Goal: Use online tool/utility: Utilize a website feature to perform a specific function

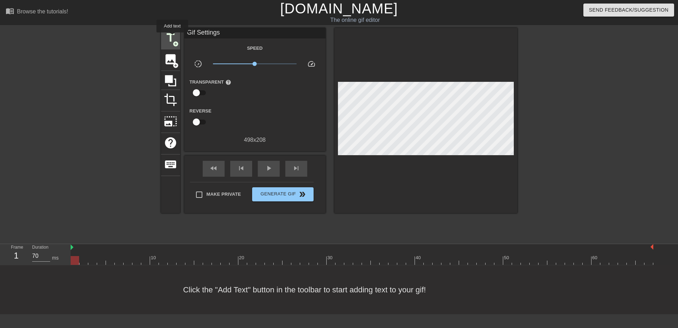
click at [172, 37] on span "title" at bounding box center [170, 37] width 13 height 13
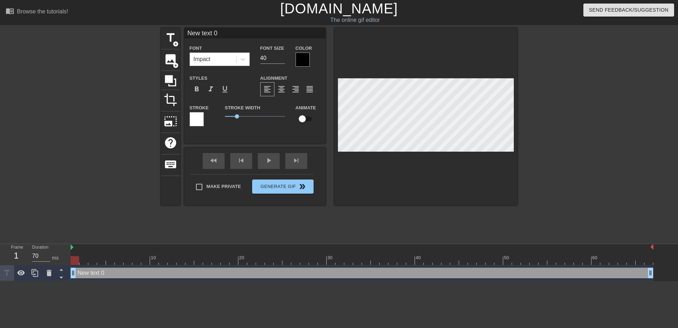
scroll to position [1, 1]
type input "Y"
type textarea "Y"
type input "YO"
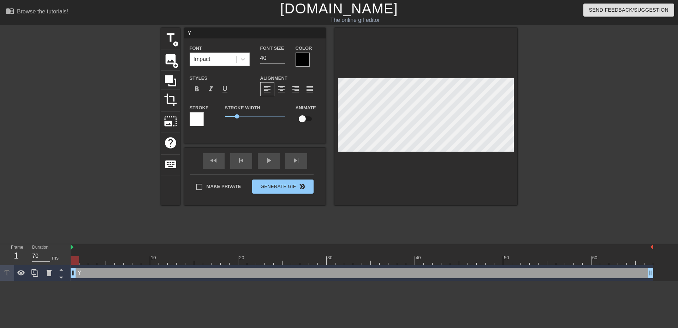
type textarea "YO"
type input "[PERSON_NAME]"
type textarea "[PERSON_NAME]"
type input "YOOT"
type textarea "YOOT"
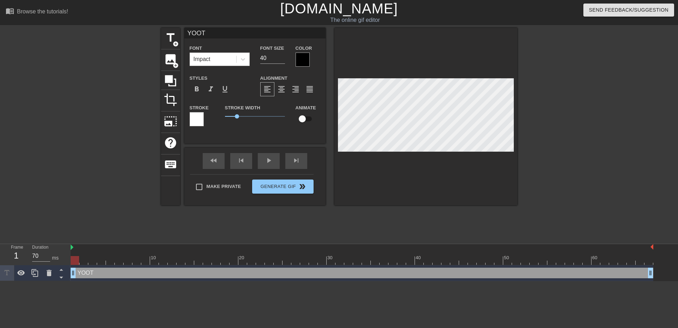
type input "YOOT -"
type textarea "YOOT -"
type input "YOOT -"
type textarea "YOOT -"
type input "YOOT - s"
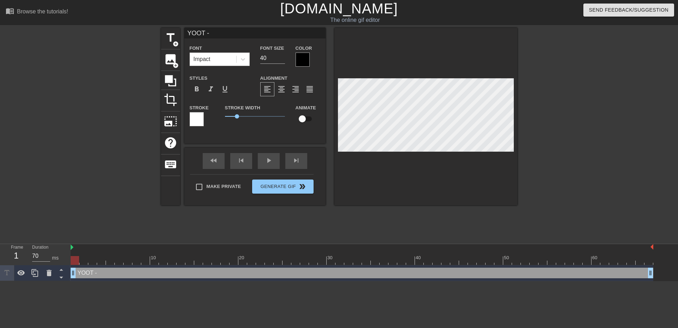
type textarea "YOOT - s"
type input "YOOT - so"
type textarea "YOOT - so"
type input "YOOT - soo"
type textarea "YOOT - soo"
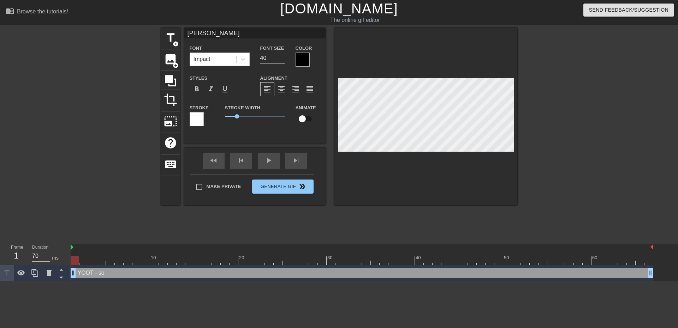
type input "YOOT - sooo"
type textarea "YOOT - sooo"
type input "YOOT - soooo"
type textarea "YOOT - soooo"
type input "YOOT - soooo"
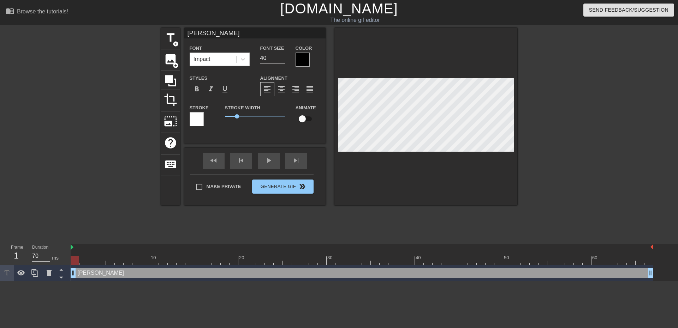
type textarea "YOOT - soooo"
type input "YOOT - soooo s"
type textarea "YOOT - soooo s"
type input "YOOT - soooo sh"
type textarea "YOOT - soooo sh"
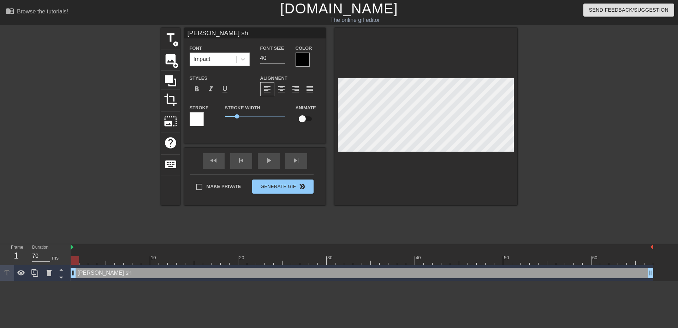
type input "YOOT - soooo shi"
type textarea "YOOT - soooo shi"
type input "YOOT - soooo shin"
type textarea "YOOT - soooo shin"
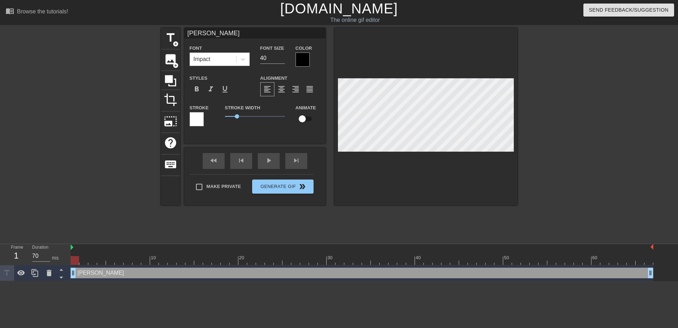
type input "YOOT - soooo shiny"
type textarea "YOOT - soooo shiny"
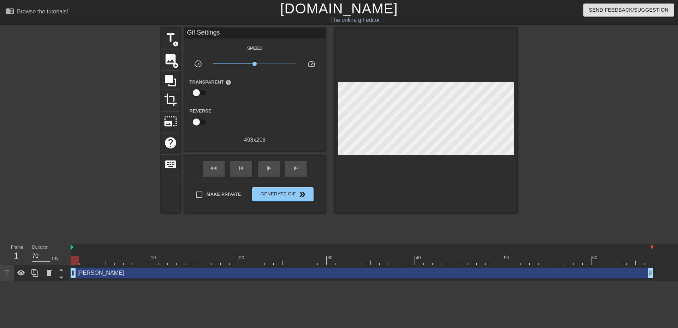
click at [550, 153] on div at bounding box center [579, 134] width 106 height 212
click at [270, 171] on span "play_arrow" at bounding box center [268, 168] width 8 height 8
click at [274, 194] on span "Generate Gif double_arrow" at bounding box center [282, 194] width 55 height 8
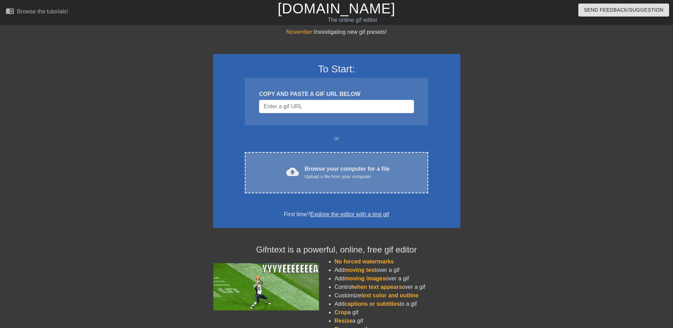
click at [378, 175] on div "Upload a file from your computer" at bounding box center [346, 176] width 85 height 7
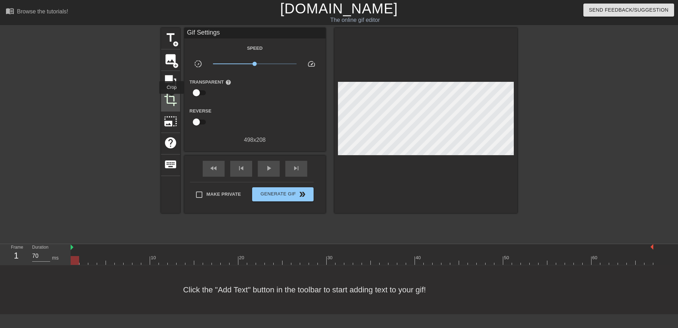
click at [172, 99] on span "crop" at bounding box center [170, 99] width 13 height 13
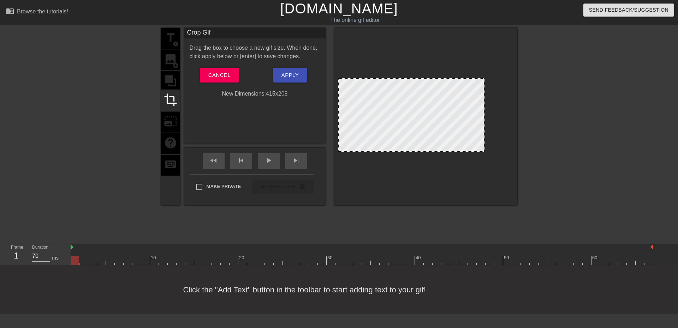
drag, startPoint x: 513, startPoint y: 151, endPoint x: 480, endPoint y: 151, distance: 32.8
click at [411, 79] on span at bounding box center [411, 79] width 0 height 0
click at [339, 151] on div at bounding box center [338, 151] width 7 height 7
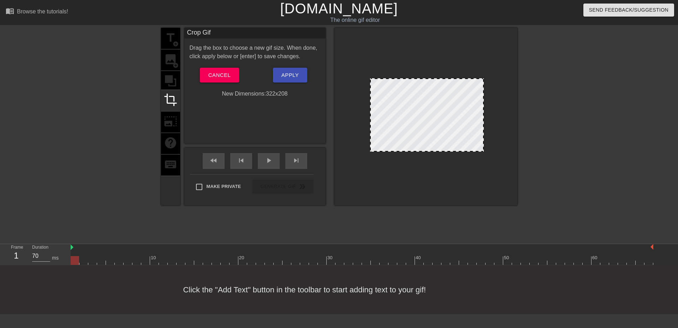
drag, startPoint x: 339, startPoint y: 143, endPoint x: 371, endPoint y: 145, distance: 32.2
click at [284, 77] on span "Apply" at bounding box center [289, 75] width 17 height 9
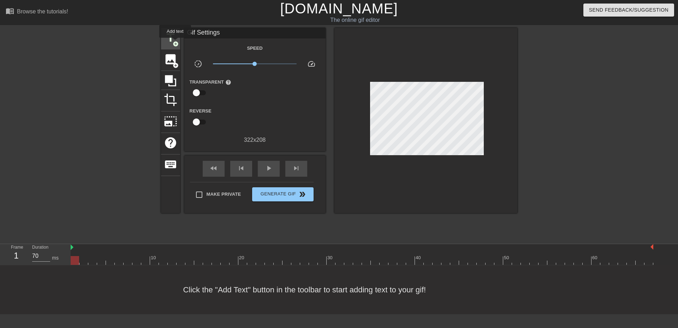
click at [175, 43] on span "add_circle" at bounding box center [176, 44] width 6 height 6
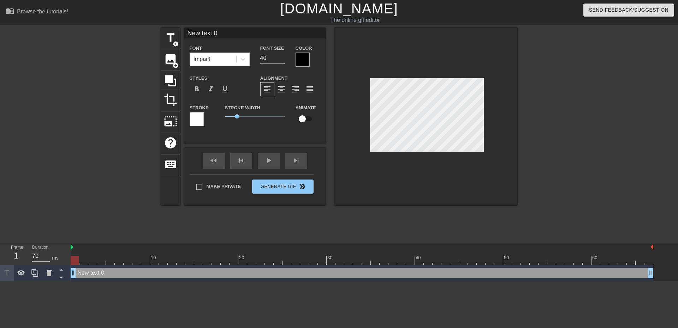
scroll to position [1, 2]
type input "Y"
type textarea "Y"
type input "YO"
type textarea "YO"
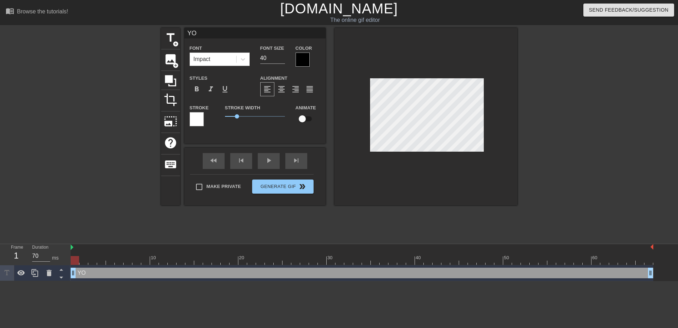
type input "[PERSON_NAME]"
type textarea "[PERSON_NAME]"
type input "YOOT"
type textarea "YOOT"
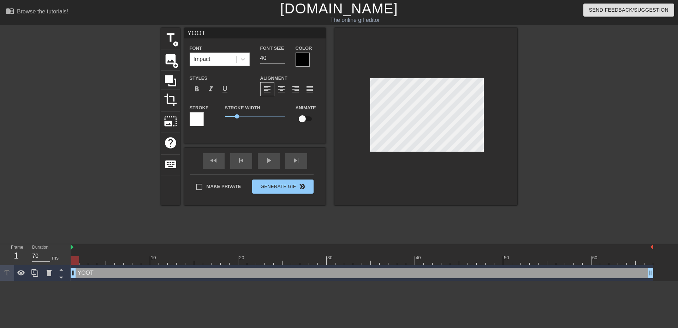
type input "YOOT"
type textarea "YOOT"
type input "YOOT s"
type textarea "YOOT s"
type input "YOOT so"
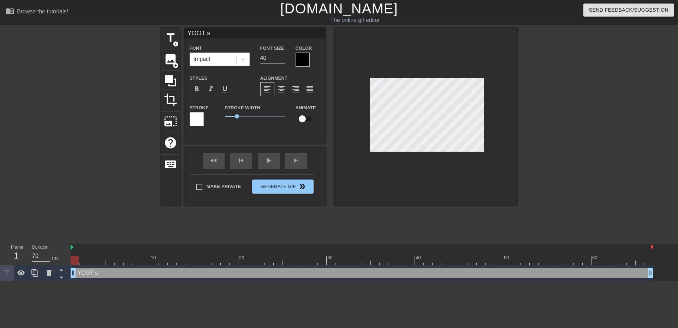
type textarea "YOOT so"
type input "[PERSON_NAME]"
type textarea "[PERSON_NAME]"
type input "[PERSON_NAME]"
type textarea "[PERSON_NAME]"
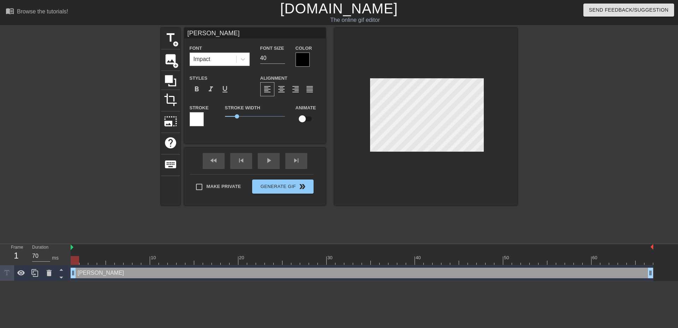
type input "[PERSON_NAME]"
type textarea "[PERSON_NAME]"
type input "[PERSON_NAME]"
type textarea "[PERSON_NAME]"
type input "[PERSON_NAME] s"
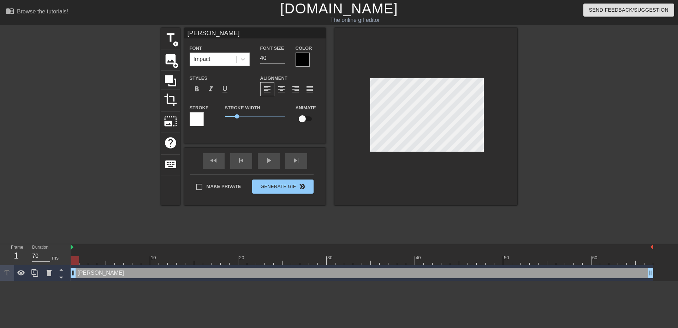
type textarea "[PERSON_NAME] s"
type input "YOOT soooo sh"
type textarea "YOOT soooo sh"
type input "[PERSON_NAME]"
type textarea "[PERSON_NAME]"
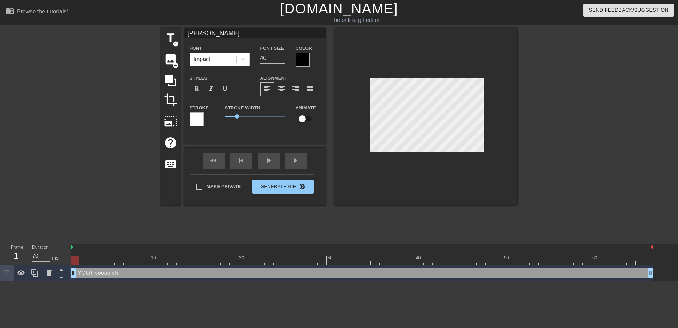
type input "[PERSON_NAME]"
type textarea "[PERSON_NAME]"
type input "[PERSON_NAME]"
type textarea "[PERSON_NAME]"
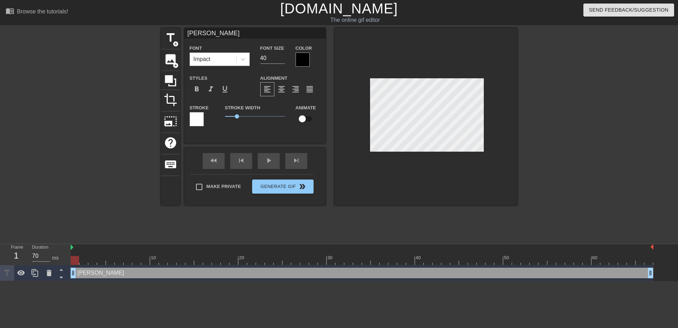
click at [551, 144] on div at bounding box center [579, 134] width 106 height 212
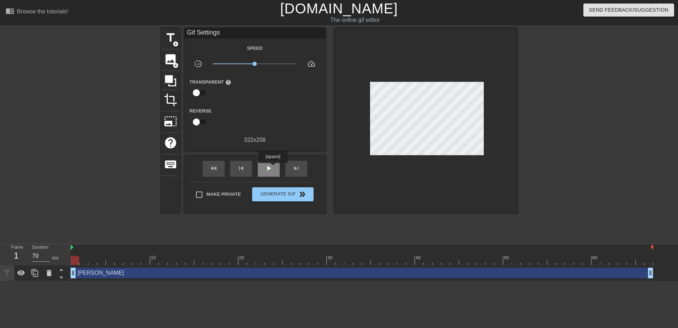
click at [273, 168] on span "play_arrow" at bounding box center [268, 168] width 8 height 8
click at [288, 195] on span "Generate Gif double_arrow" at bounding box center [282, 194] width 55 height 8
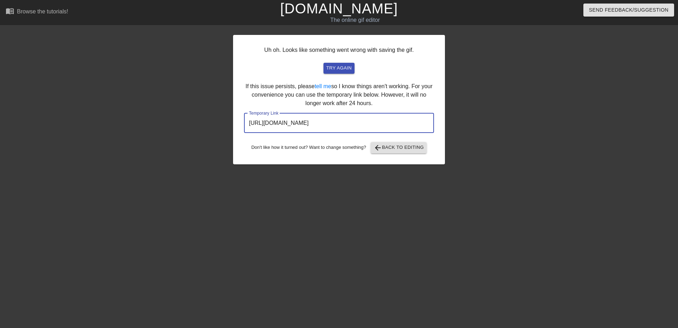
click at [350, 114] on input "[URL][DOMAIN_NAME]" at bounding box center [339, 123] width 190 height 20
click at [338, 126] on input "[URL][DOMAIN_NAME]" at bounding box center [339, 123] width 190 height 20
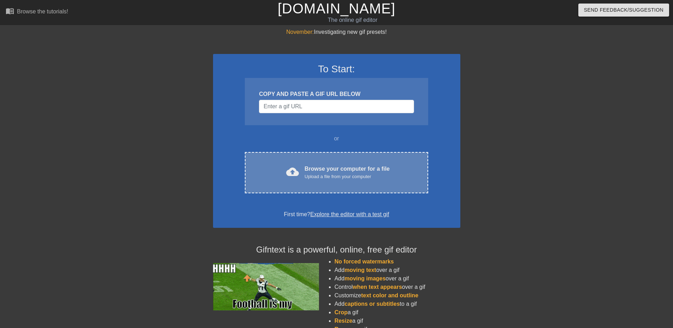
click at [367, 180] on div "cloud_upload Browse your computer for a file Upload a file from your computer" at bounding box center [335, 173] width 153 height 16
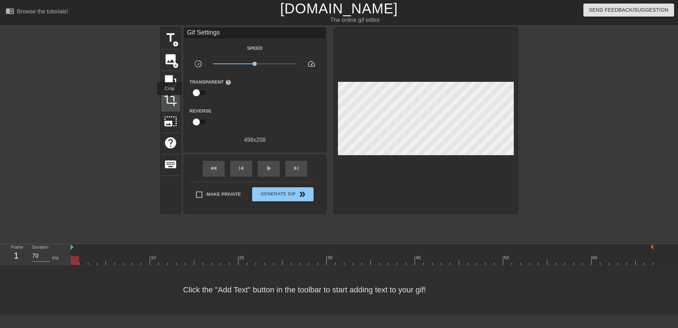
click at [169, 100] on span "crop" at bounding box center [170, 99] width 13 height 13
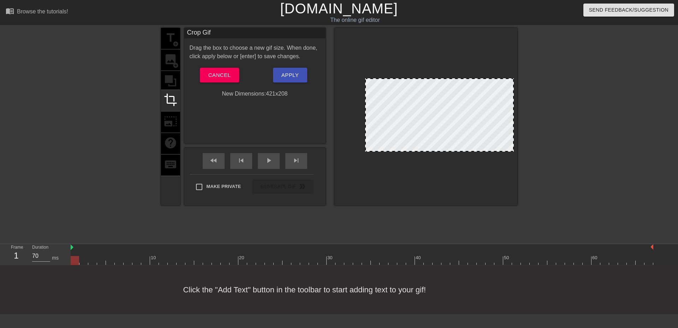
drag, startPoint x: 338, startPoint y: 128, endPoint x: 365, endPoint y: 133, distance: 27.6
click at [365, 133] on div at bounding box center [366, 115] width 4 height 72
drag, startPoint x: 513, startPoint y: 119, endPoint x: 488, endPoint y: 126, distance: 25.7
click at [488, 126] on div at bounding box center [489, 115] width 4 height 72
click at [286, 80] on span "Apply" at bounding box center [289, 75] width 17 height 9
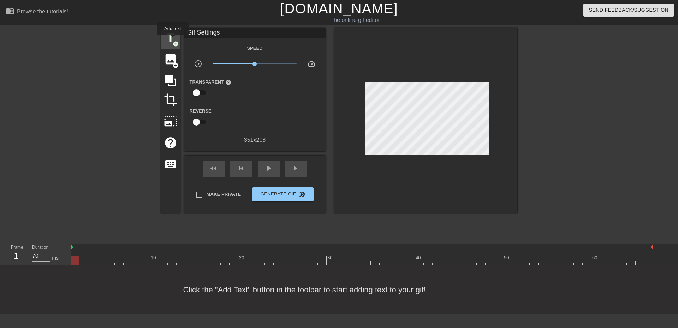
click at [173, 40] on span "title" at bounding box center [170, 37] width 13 height 13
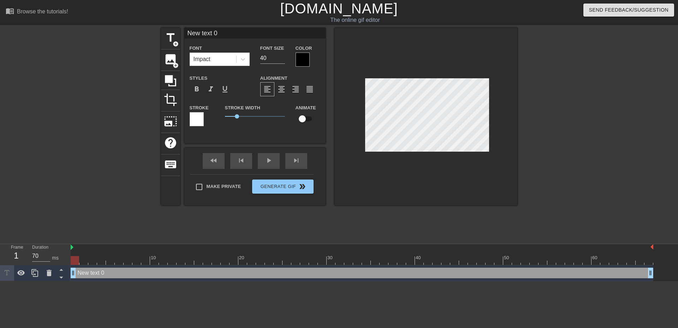
scroll to position [1, 1]
type input "Y"
type textarea "Y"
type input "YO"
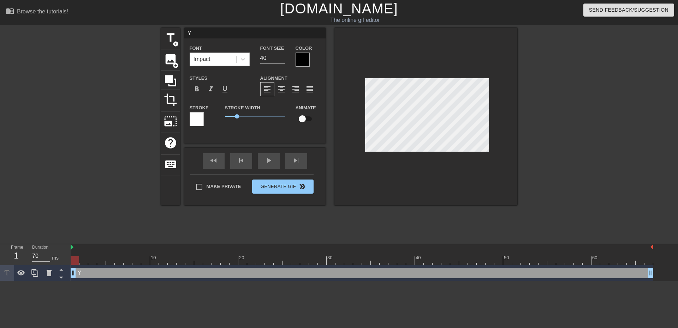
type textarea "YO"
type input "[PERSON_NAME]"
type textarea "[PERSON_NAME]"
type input "YOOT"
type textarea "YOOT"
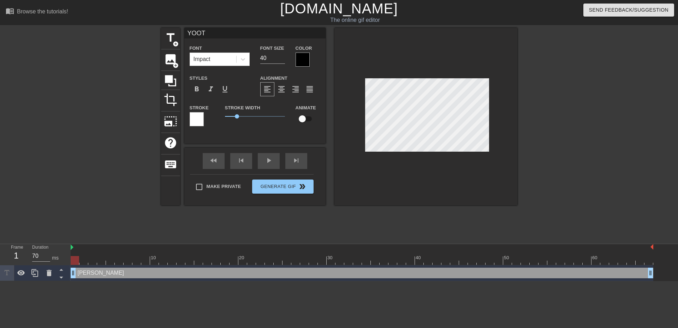
type input "YOOTT"
type textarea "YOOTT"
type input "YOOTT"
type textarea "YOOTT"
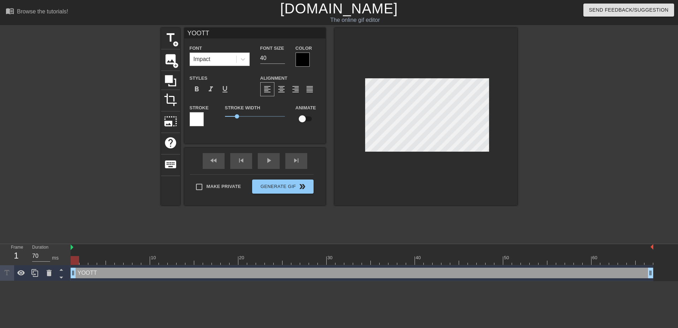
type input "YOOTT -"
type textarea "YOOTT -"
type input "YOOTT -"
type textarea "YOOTT -"
type input "YOOTT - S"
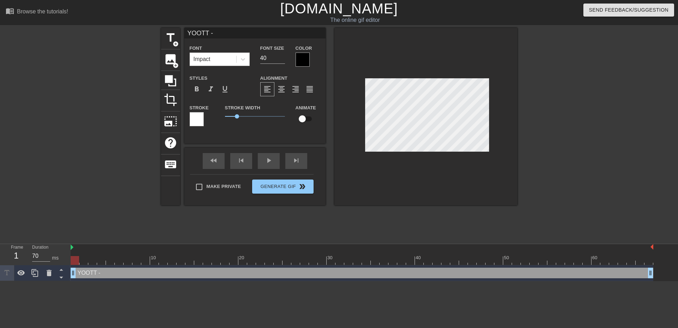
type textarea "YOOTT - S"
type input "YOOTT - SO"
type textarea "YOOTT - SO"
type input "YOOTT - SOO"
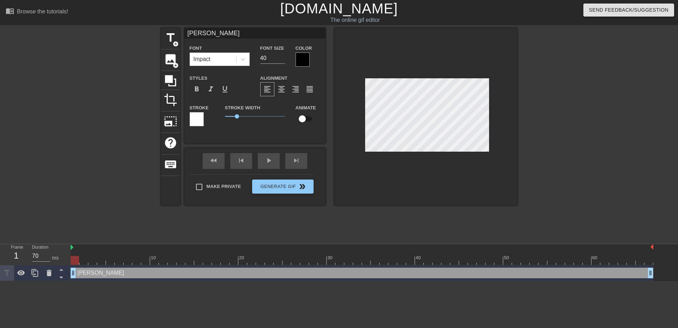
type textarea "YOOTT - SO"
type input "YOOTT - S"
type textarea "YOOTT - S"
type input "YOOTT -"
type textarea "YOOTT -"
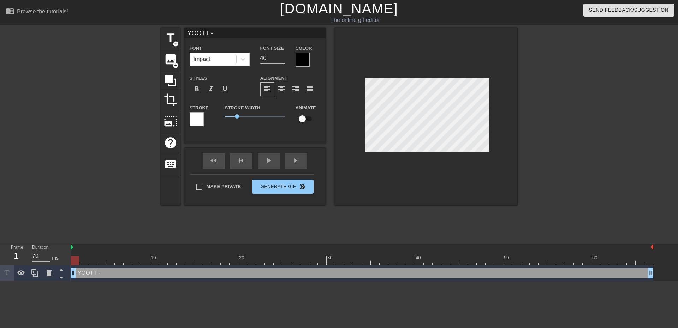
type input "YOOTT - s"
type textarea "YOOTT - s"
type input "YOOTT - so"
type textarea "YOOTT - so"
type input "YOOTT - soo"
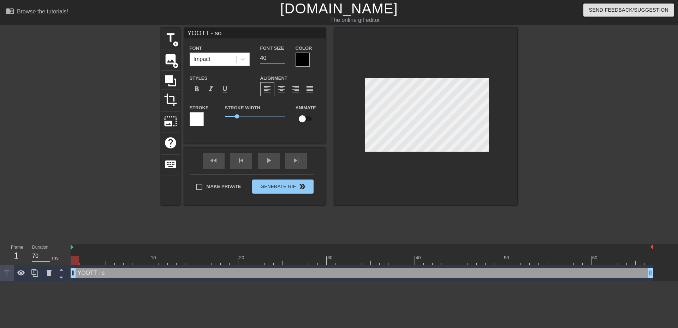
type textarea "YOOTT - soo"
type input "YOOTT - sooo"
type textarea "YOOTT - sooo"
type input "YOOTT - sooo"
type textarea "YOOTT - sooo"
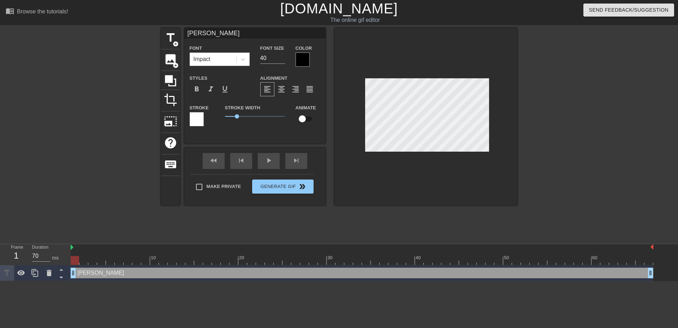
type input "YOOTT - sooo s"
type textarea "YOOTT - sooo s"
type input "YOOTT - sooo sh"
type textarea "YOOTT - sooo sh"
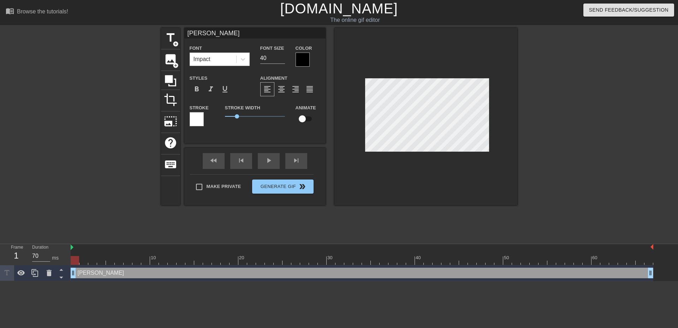
type input "YOOTT - sooo shy"
type textarea "YOOTT - sooo shy"
type input "YOOTT - sooo sh"
type textarea "YOOTT - sooo sh"
type input "YOOTT - sooo shi"
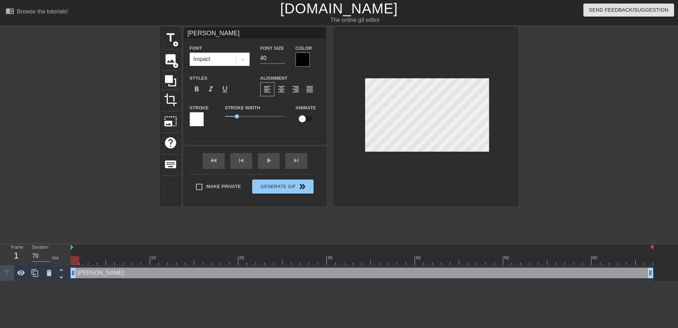
type textarea "YOOTT - sooo shi"
type input "YOOTT - sooo shin"
type textarea "YOOTT - sooo shin"
type input "YOOTT - sooo shiny"
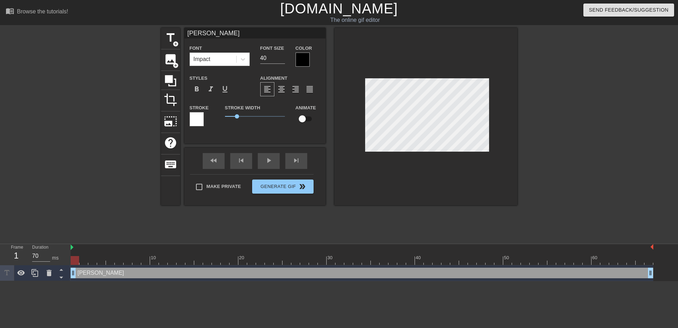
type textarea "YOOTT - sooo shiny"
click at [282, 183] on div "Make Private Generate Gif double_arrow" at bounding box center [252, 188] width 124 height 28
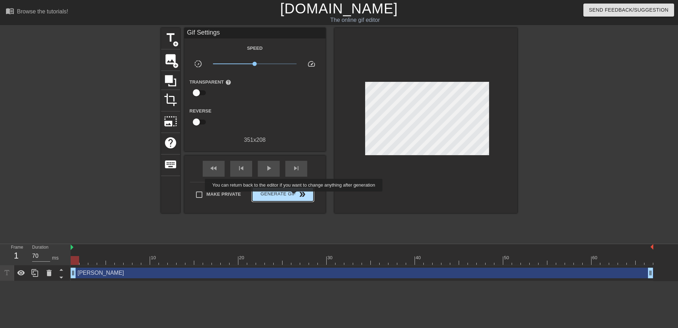
click at [294, 197] on span "Generate Gif double_arrow" at bounding box center [282, 194] width 55 height 8
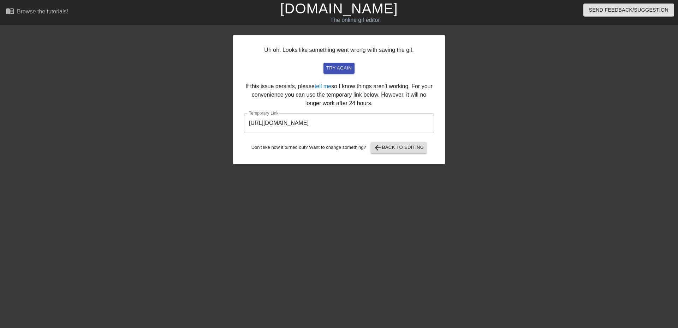
click at [376, 128] on input "https://www.gifntext.com/temp_generations/tvpsu5Nw.gif" at bounding box center [339, 123] width 190 height 20
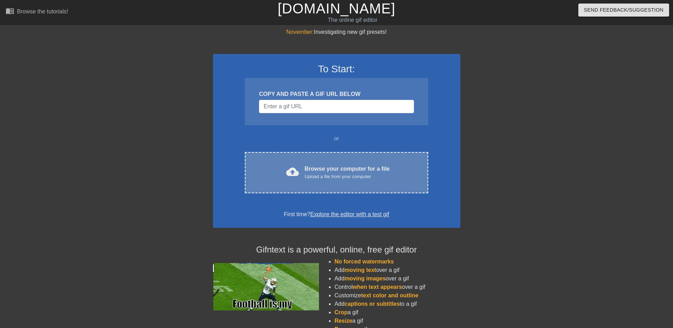
click at [330, 164] on div "cloud_upload Browse your computer for a file Upload a file from your computer C…" at bounding box center [336, 172] width 183 height 41
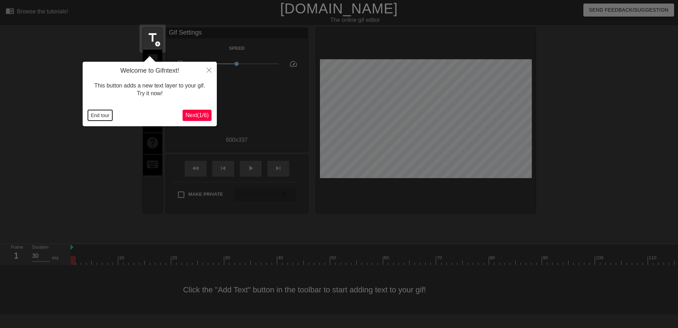
click at [102, 115] on button "End tour" at bounding box center [100, 115] width 24 height 11
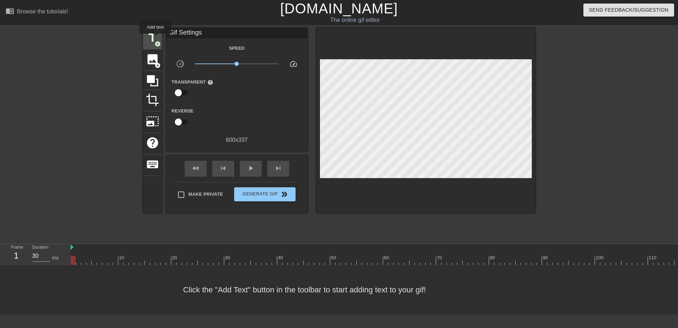
click at [155, 38] on span "title" at bounding box center [152, 37] width 13 height 13
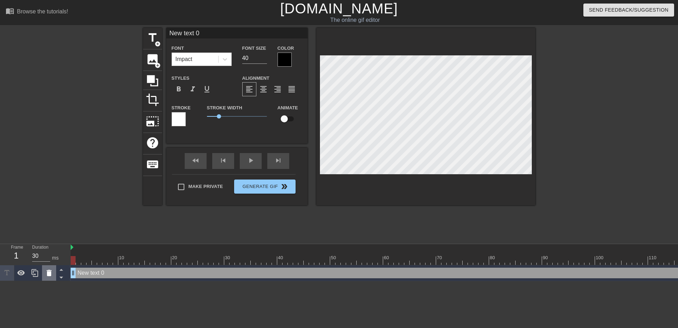
click at [50, 276] on icon at bounding box center [49, 273] width 5 height 6
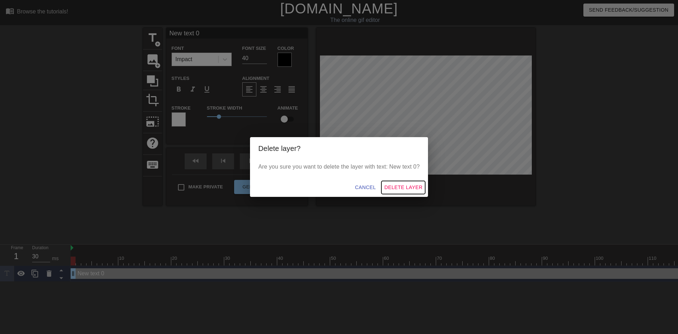
click at [396, 185] on span "Delete Layer" at bounding box center [403, 187] width 38 height 9
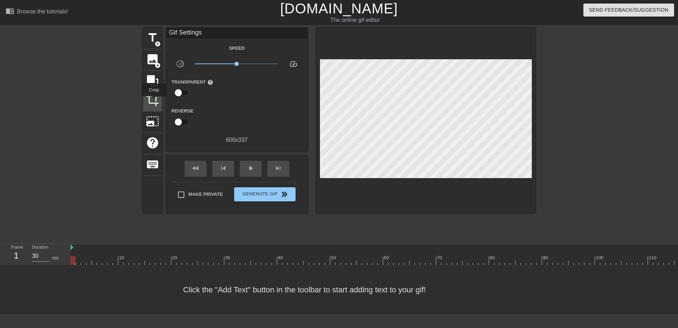
click at [154, 101] on span "crop" at bounding box center [152, 99] width 13 height 13
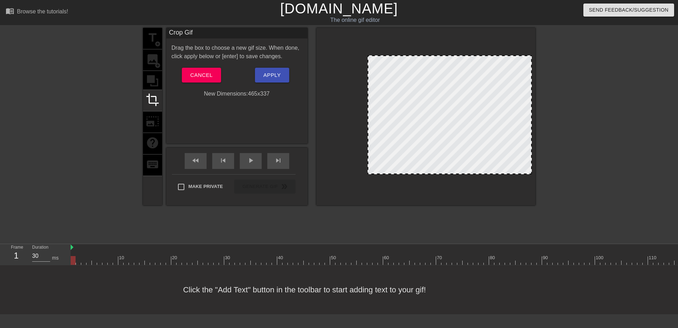
drag, startPoint x: 320, startPoint y: 137, endPoint x: 368, endPoint y: 148, distance: 49.0
click at [368, 148] on div at bounding box center [368, 115] width 4 height 118
click at [268, 73] on span "Apply" at bounding box center [271, 75] width 17 height 9
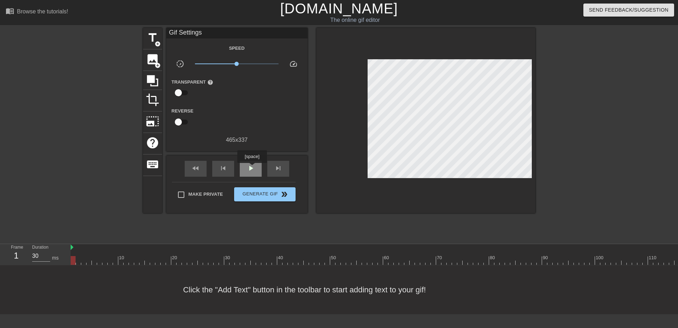
click at [252, 168] on span "play_arrow" at bounding box center [250, 168] width 8 height 8
click at [245, 170] on div "pause" at bounding box center [251, 169] width 22 height 16
type input "30"
drag, startPoint x: 265, startPoint y: 261, endPoint x: 52, endPoint y: 265, distance: 212.6
click at [55, 265] on div "Frame 1 Duration 30 ms 10 20 30 40 50 60 70 80 90 100 110 120 130 140 150" at bounding box center [339, 254] width 678 height 21
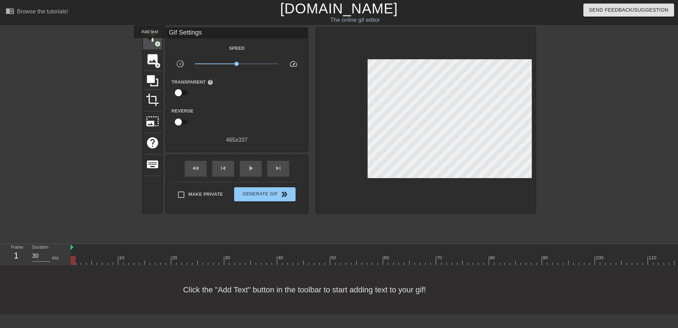
click at [150, 43] on span "title" at bounding box center [152, 37] width 13 height 13
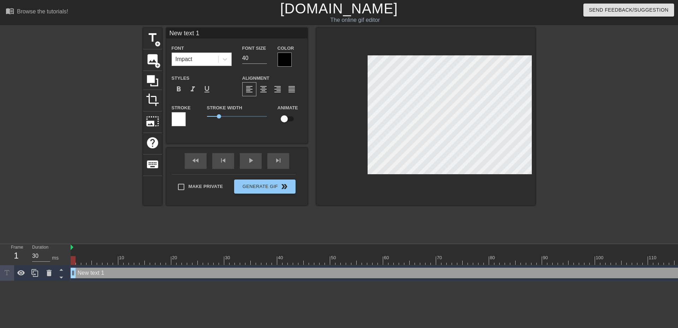
scroll to position [1, 1]
type textarea "I"
type input "IO"
type textarea "IO"
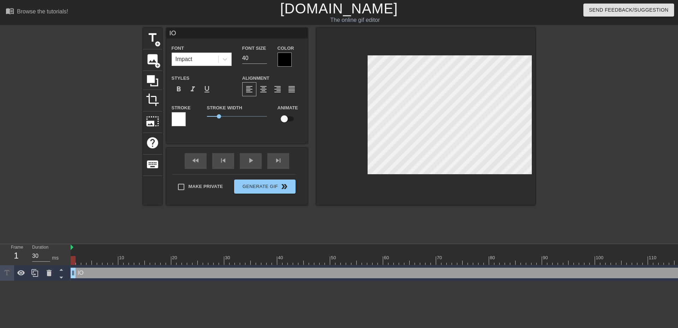
type input "IO"
type textarea "IO"
type input "IO"
type textarea "IO"
type input "I"
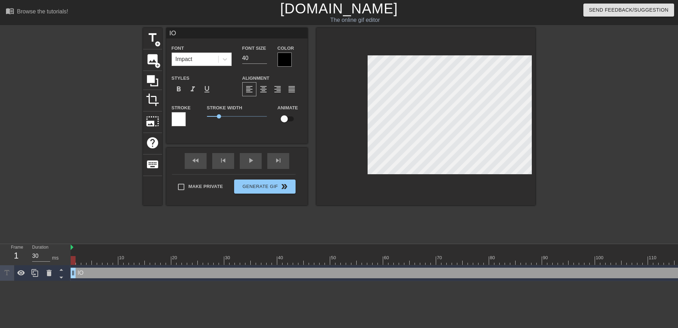
type textarea "I"
type input "I"
type textarea "I"
type input "I D"
type textarea "I D"
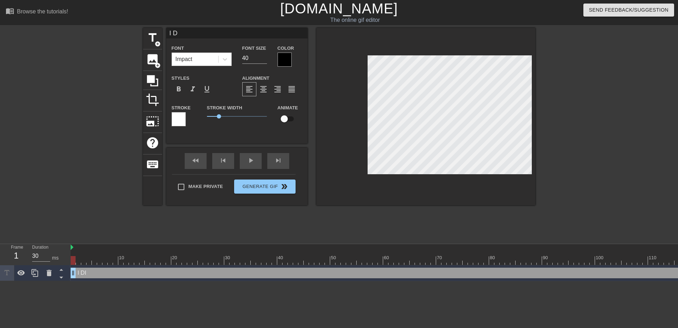
type input "I DI"
type textarea "I DI"
type input "I DID"
type textarea "I DID"
type input "I DID"
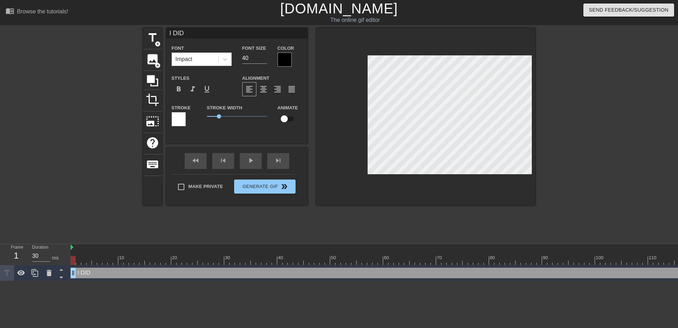
type textarea "I DID"
type input "I DID N"
type textarea "I DID N"
type input "I DID NO"
type textarea "I DID NO"
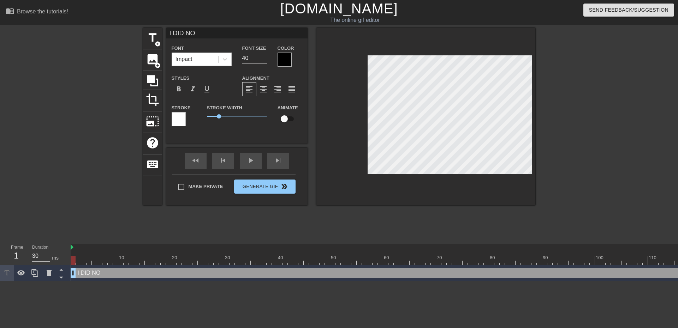
type input "I DID NOT"
type textarea "I DID NOT"
type input "I DID NOT"
type textarea "I DID NOT"
type input "I DID NOT A"
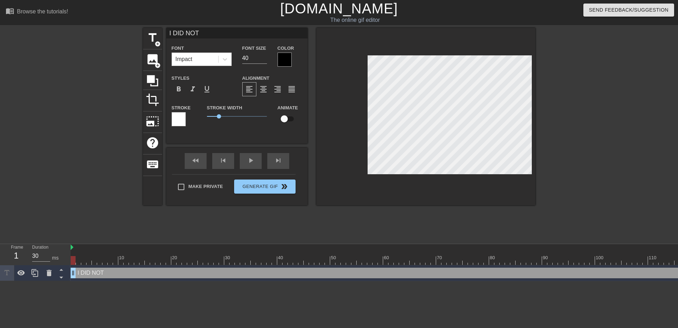
type textarea "I DID NOT A"
type input "I DID NOT AT"
type textarea "I DID NOT AT"
type input "I DID NOT ATT"
type textarea "I DID NOT ATT"
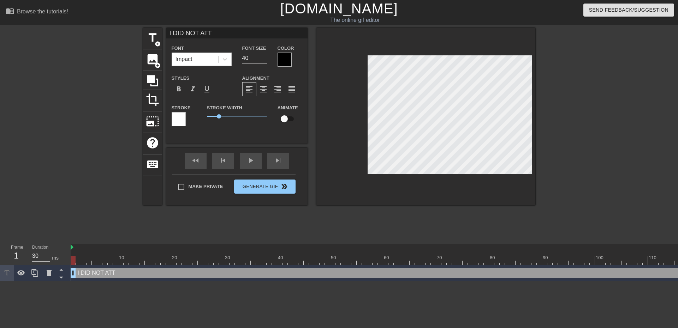
type input "I DID NOT ATTA"
type textarea "I DID NOT ATTA"
type input "I DID NOT ATTAC"
type textarea "I DID NOT ATTAC"
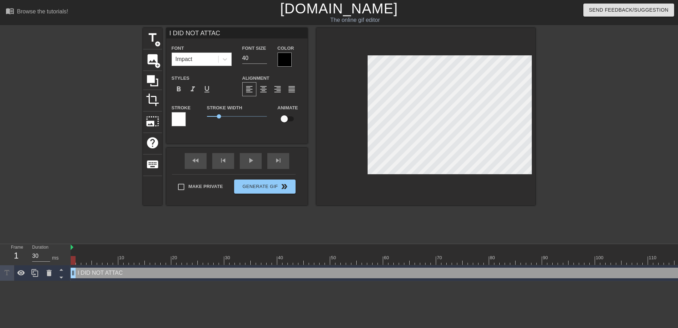
type input "I DID NOT ATTACK"
type textarea "I DID NOT ATTACK"
type input "I DID NOT ATTACK"
type textarea "I DID NOT ATTACK"
type input "I DID NOT ATTACK H"
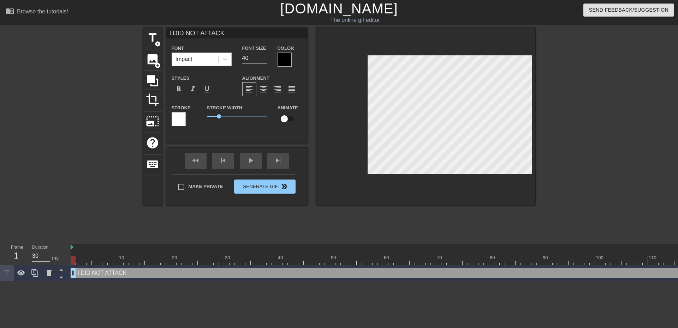
type textarea "I DID NOT ATTACK H"
type input "I DID NOT ATTACK HI"
type textarea "I DID NOT ATTACK HI"
type input "I DID NOT ATTACK HIM"
type textarea "I DID NOT ATTACK HIM"
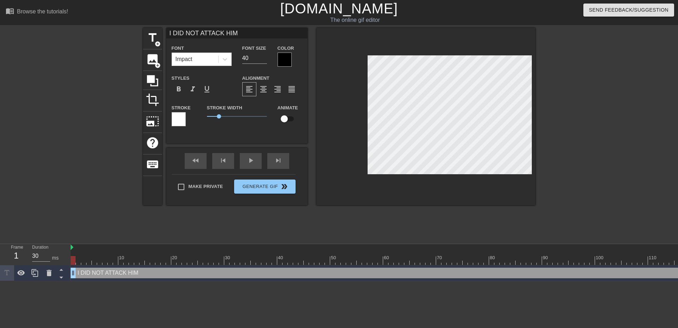
type input "I DID NOT ATTACK HIM!"
type textarea "I DID NOT ATTACK HIM!"
type input "I DID NOT ATTACK HIM!!"
type textarea "I DID NOT ATTACK HIM!!"
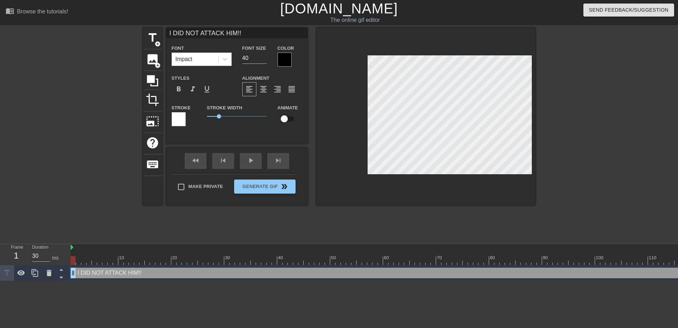
type input "I DID NOT ATTACK HIM!!!"
type textarea "I DID NOT ATTACK HIM!!!"
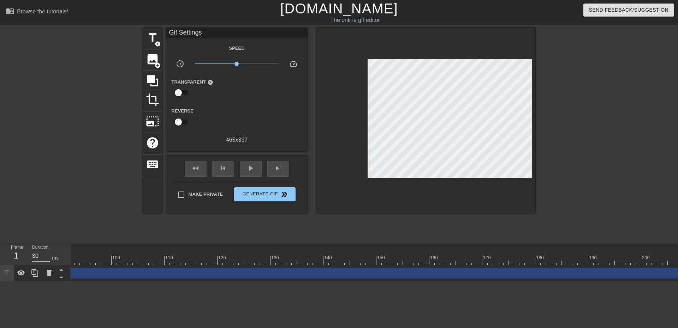
scroll to position [0, 517]
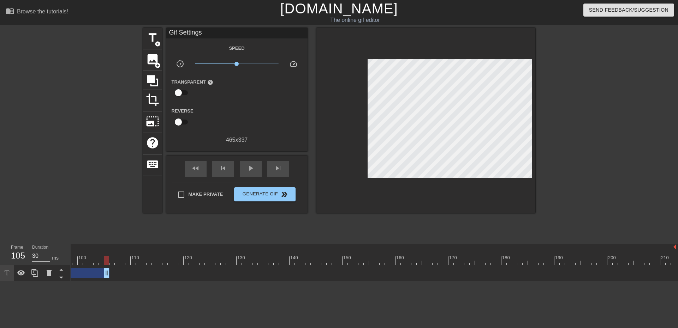
drag, startPoint x: 671, startPoint y: 271, endPoint x: 107, endPoint y: 282, distance: 564.3
click at [107, 281] on div "10 20 30 40 50 60 70 80 90 100 110 120 130 140 150 160" at bounding box center [374, 262] width 607 height 37
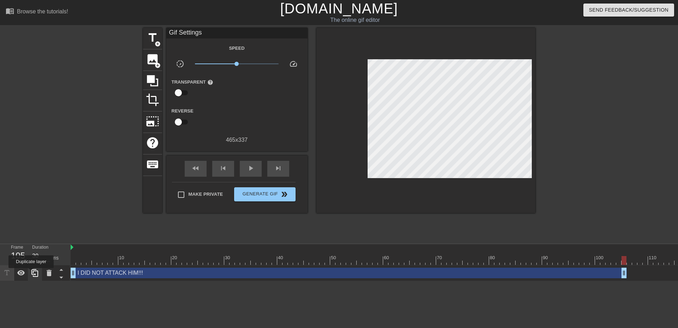
click at [31, 273] on icon at bounding box center [35, 273] width 8 height 8
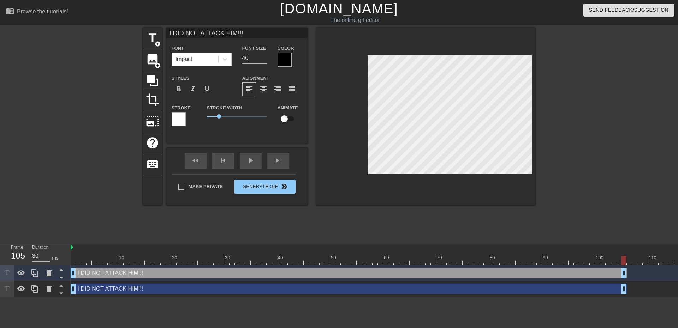
click at [105, 290] on div "I DID NOT ATTACK HIM!!! drag_handle drag_handle" at bounding box center [349, 289] width 556 height 11
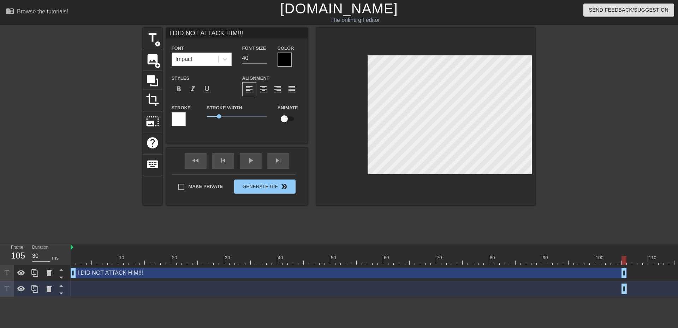
drag, startPoint x: 72, startPoint y: 290, endPoint x: 621, endPoint y: 290, distance: 549.3
type input "30"
drag, startPoint x: 625, startPoint y: 289, endPoint x: 670, endPoint y: 290, distance: 45.2
click at [650, 290] on div "I DID NOT ATTACK HIM!!! drag_handle drag_handle" at bounding box center [647, 289] width 53 height 11
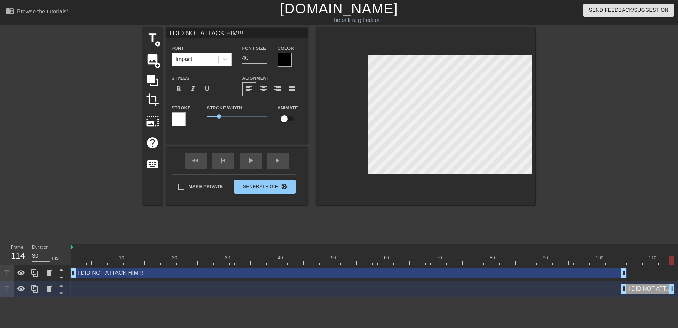
scroll to position [1, 4]
type input "I"
type textarea "I"
type input "I"
type textarea "I"
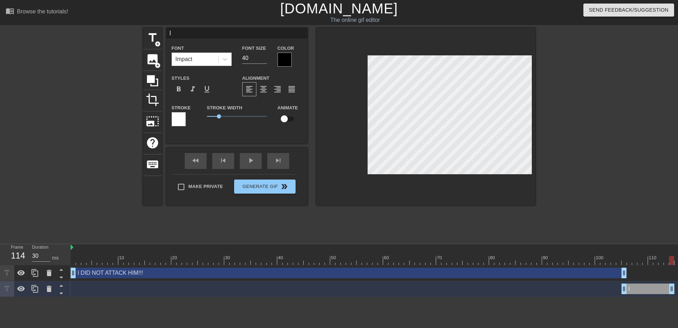
type input "I D"
type textarea "I D"
type input "I DI"
type textarea "I DI"
type input "I DID"
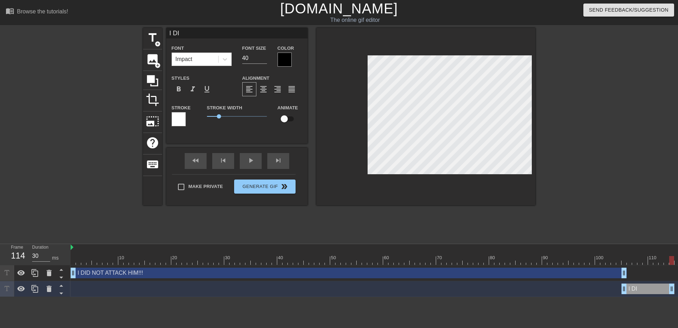
type textarea "I DID"
type input "I DID"
type textarea "I DID"
type input "I DID N"
type textarea "I DID N"
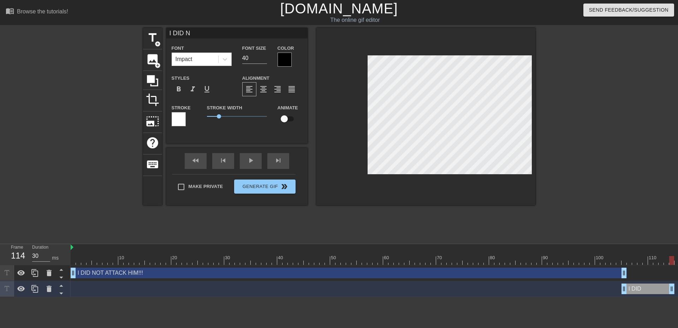
type input "I DID NO"
type textarea "I DID NO"
type input "I DID NOT"
type textarea "I DID NOT"
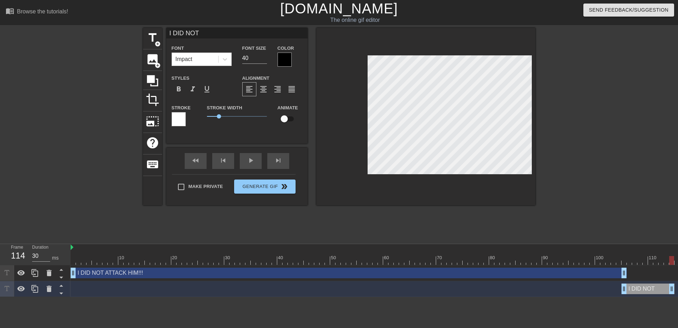
type input "I DID NO"
type textarea "I DID NO"
type input "I DID N"
type textarea "I DID N"
type input "I DID"
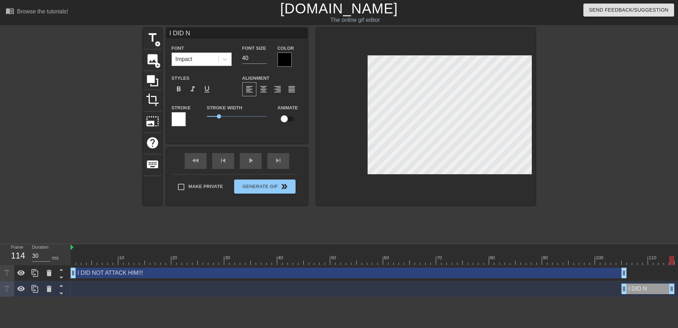
type textarea "I DID"
type input "I DID N"
type textarea "I DID N"
type input "I DID NA"
type textarea "I DID NA"
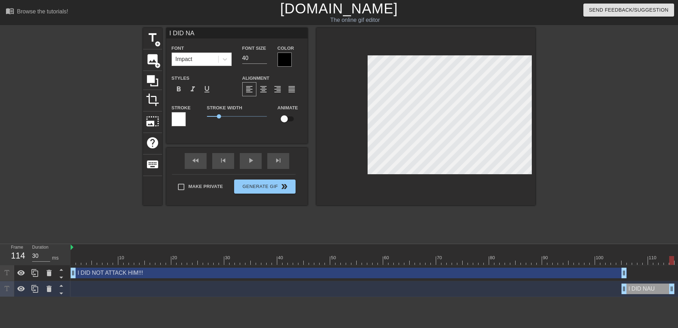
type input "I DID NAU"
type textarea "I DID NAU"
type input "I DID NAUG"
type textarea "I DID NAUG"
type input "I DID NAUGH"
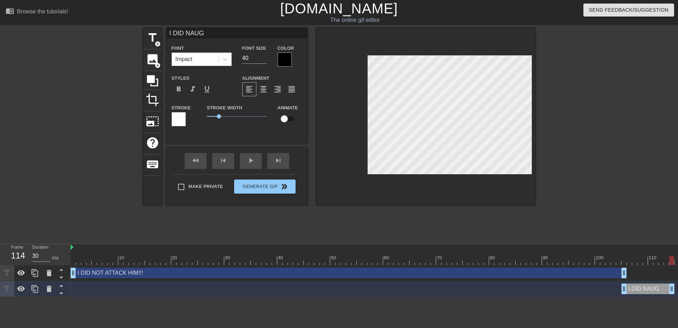
type textarea "I DID NAUGH"
type input "I DID NAUGHT"
type textarea "I DID NAUGHT"
type input "I DID NAUGHT!"
type textarea "I DID NAUGHT!"
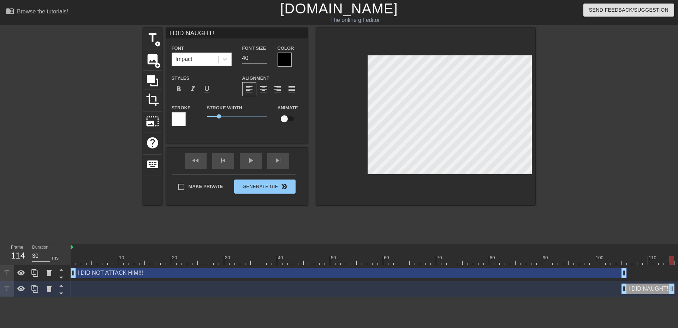
type input "I DID NAUGHT!!"
type textarea "I DID NAUGHT!!"
type input "I DID NAUGHT!!!"
type textarea "I DID NAUGHT!!!"
type input "I DID NAUGHT!!!!"
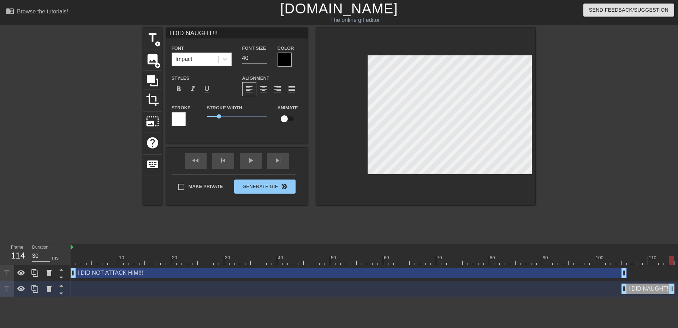
type textarea "I DID NAUGHT!!!!"
type input "I DID NAUGHT!!!!!"
type textarea "I DID NAUGHT!!!!!"
type input "I DID NAUGHT!!!!!!"
type textarea "I DID NAUGHT!!!!!!"
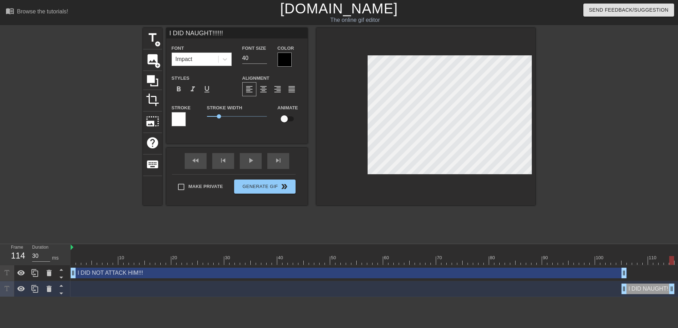
scroll to position [1, 3]
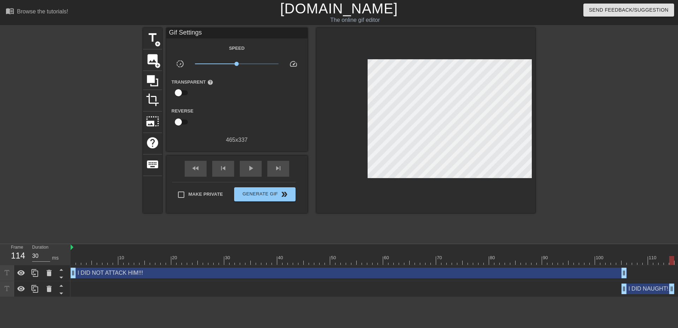
click at [596, 156] on div at bounding box center [597, 134] width 106 height 212
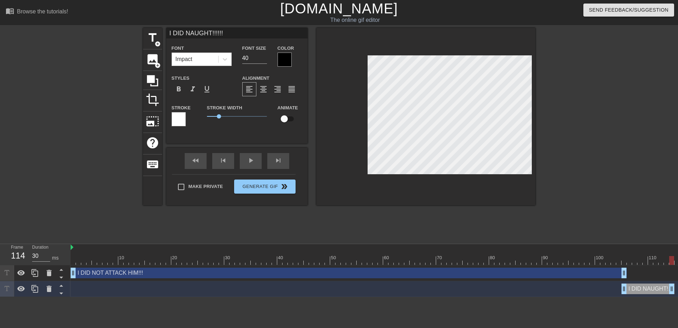
click at [369, 229] on div "title add_circle image add_circle crop photo_size_select_large help keyboard I …" at bounding box center [339, 134] width 392 height 212
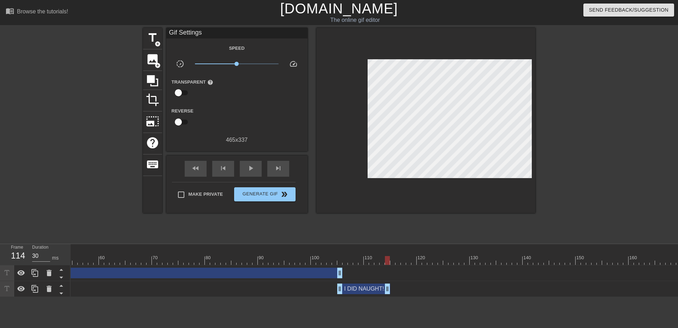
scroll to position [0, 282]
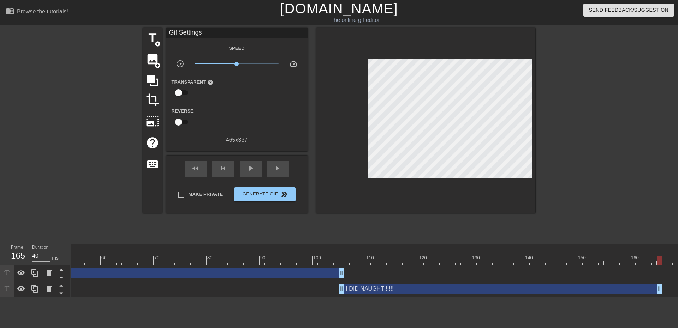
drag, startPoint x: 387, startPoint y: 290, endPoint x: 658, endPoint y: 302, distance: 271.1
click at [658, 297] on div "10 20 30 40 50 60 70 80 90 100 110 120 130 140 150 160" at bounding box center [374, 270] width 607 height 53
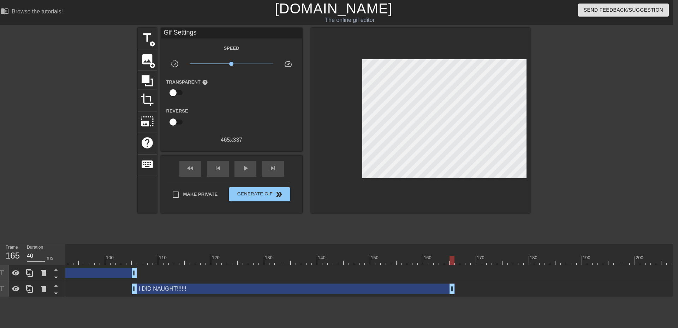
scroll to position [0, 517]
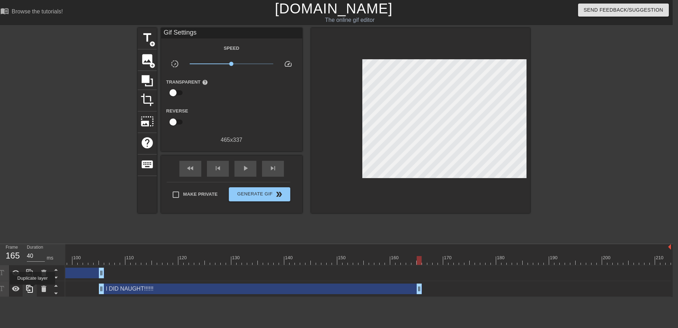
click at [32, 290] on icon at bounding box center [29, 289] width 7 height 8
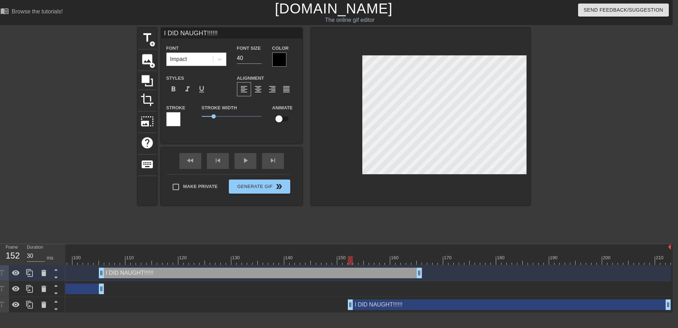
drag, startPoint x: 148, startPoint y: 305, endPoint x: 497, endPoint y: 312, distance: 349.9
click at [500, 313] on div "10 20 30 40 50 60 70 80 90 100 110 120 130 140 150 160" at bounding box center [368, 278] width 607 height 69
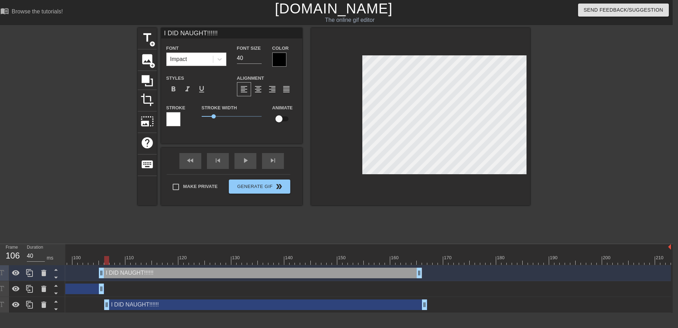
drag, startPoint x: 382, startPoint y: 306, endPoint x: 140, endPoint y: 297, distance: 242.0
click at [140, 297] on div "I DID NAUGHT!!!!!! drag_handle drag_handle" at bounding box center [109, 305] width 1123 height 16
click at [53, 276] on icon at bounding box center [56, 277] width 9 height 9
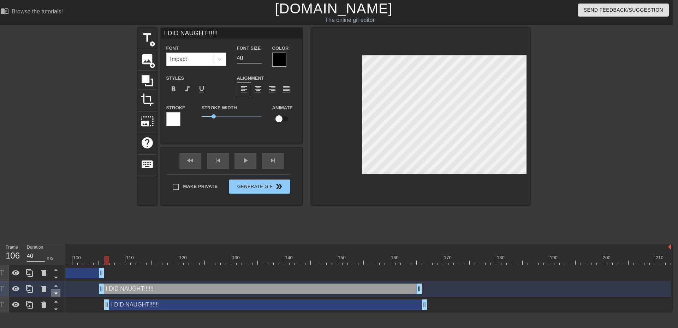
click at [55, 292] on icon at bounding box center [56, 293] width 9 height 9
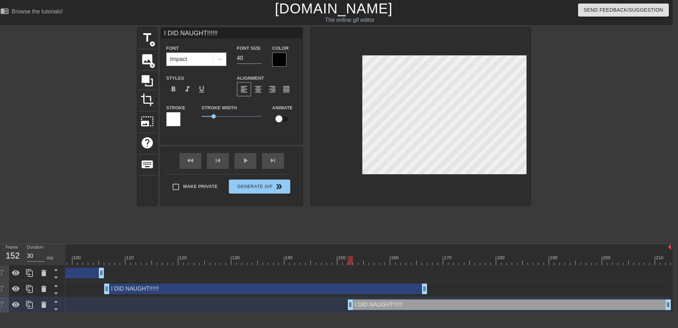
drag, startPoint x: 114, startPoint y: 304, endPoint x: 402, endPoint y: 298, distance: 288.5
type input "40"
drag, startPoint x: 350, startPoint y: 307, endPoint x: 437, endPoint y: 306, distance: 86.9
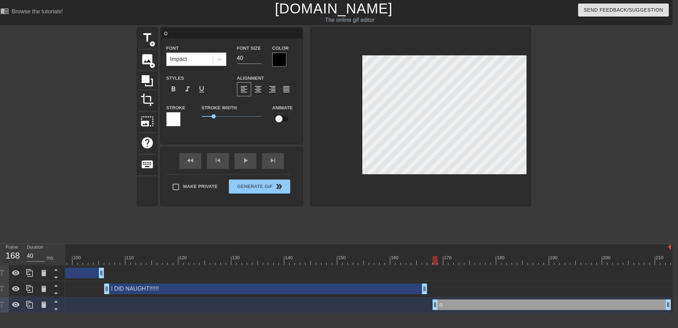
type input "o"
type textarea "o"
type input "oH"
type textarea "oH"
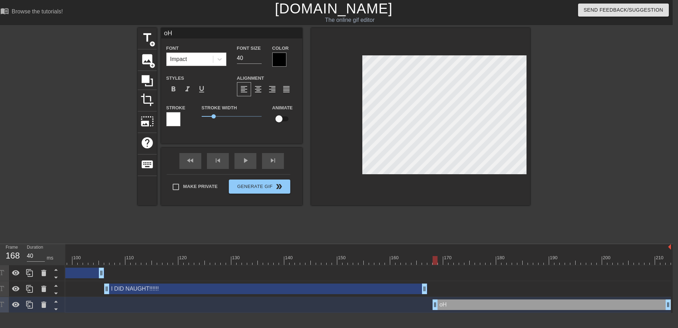
type input "oH"
type textarea "oH"
type input "oH"
type textarea "oH"
type input "o"
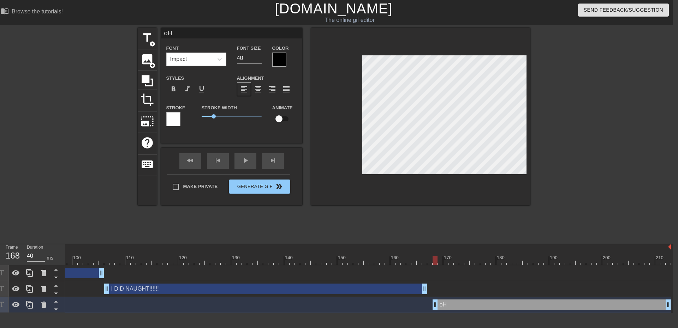
type textarea "o"
type input "O"
type textarea "O"
type input "Oh"
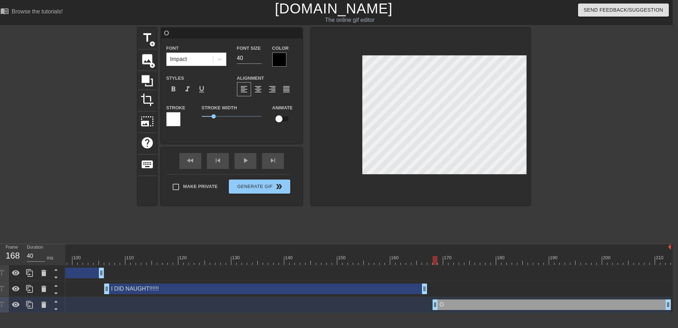
type textarea "Oh"
type input "Oh"
type textarea "Oh"
type input "Oh h"
type textarea "Oh h"
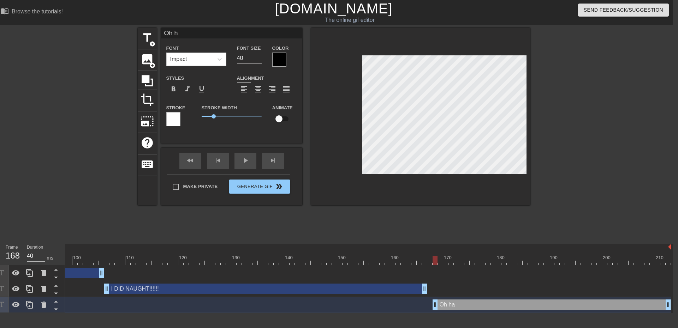
type input "Oh ha"
type textarea "Oh ha"
type input "Oh haa"
type textarea "Oh haa"
type input "Oh haaa"
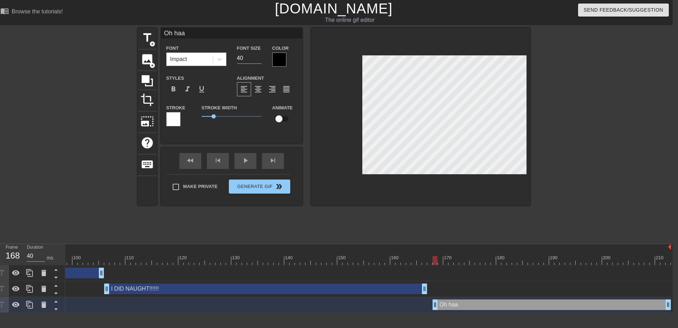
type textarea "Oh haaa"
type input "Oh haaaa"
type textarea "Oh haaaa"
type input "Oh haaaai"
type textarea "Oh haaaai"
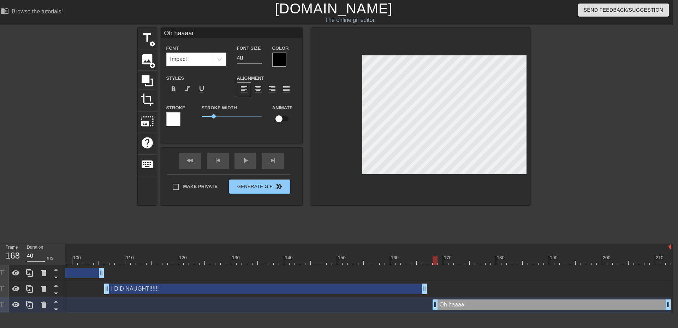
type input "Oh haaaaii"
type textarea "Oh haaaaii"
type input "Oh haaaaiii"
type textarea "Oh haaaaiii"
type input "Oh haaaaiiii"
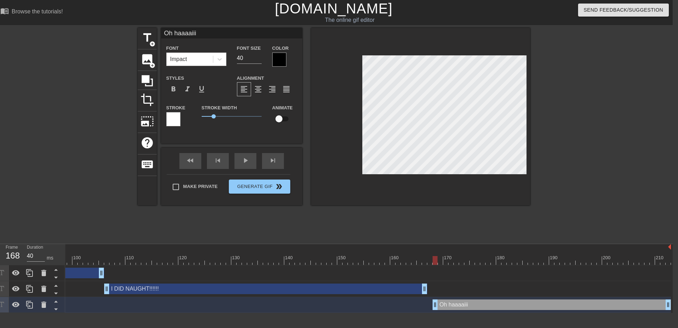
type textarea "Oh haaaaiiii"
type input "Oh haaaaiiiii"
type textarea "Oh haaaaiiiii"
type input "Oh haaaaiiiii"
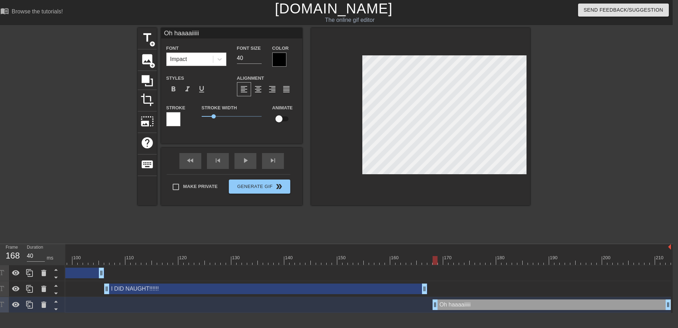
type textarea "Oh haaaaiiiii"
type input "Oh haaaaiiiii m"
type textarea "Oh haaaaiiiii m"
type input "Oh haaaaiiiii ma"
type textarea "Oh haaaaiiiii ma"
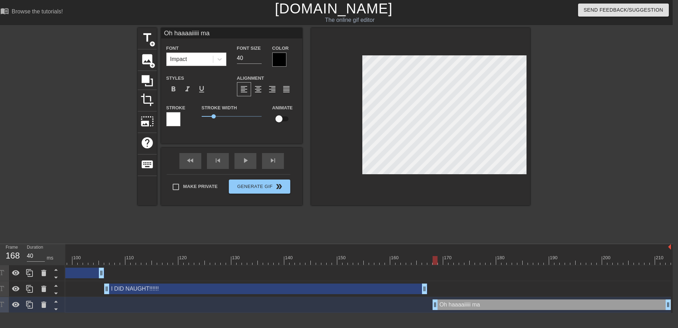
scroll to position [1, 3]
type input "Oh haaaaiiiii mar"
type textarea "Oh haaaaiiiii mar"
type input "Oh haaaaiiiii mark"
type textarea "Oh haaaaiiiii mark"
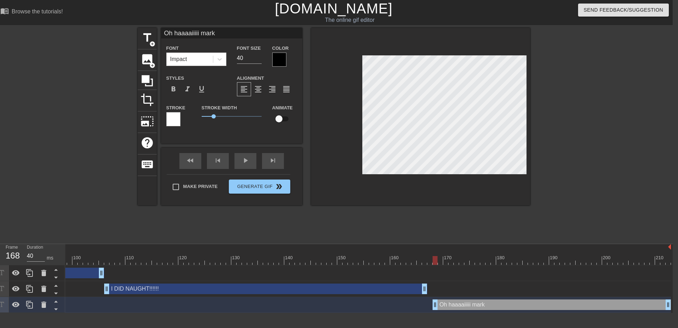
type input "Oh haaaaiiiii mark"
type textarea "Oh haaaaiiiii mark"
type input "Oh haaaaiiiii mark ;"
type textarea "Oh haaaaiiiii mark ;"
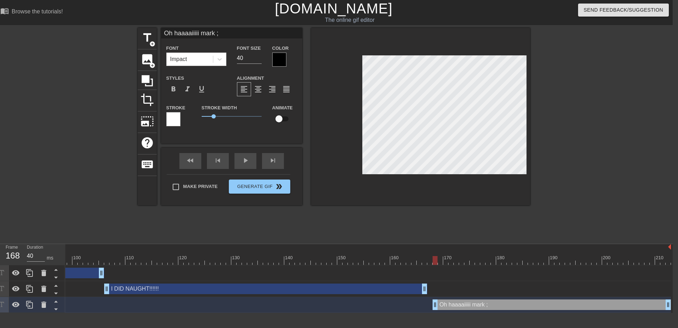
type input "Oh haaaaiiiii mark ;)"
type textarea "Oh haaaaiiiii mark ;)"
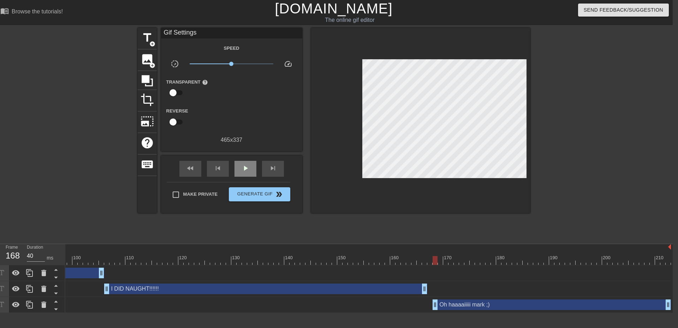
click at [241, 158] on div "fast_rewind skip_previous play_arrow skip_next" at bounding box center [231, 169] width 115 height 26
click at [245, 175] on div "play_arrow" at bounding box center [245, 169] width 22 height 16
click at [249, 170] on span "pause" at bounding box center [245, 168] width 8 height 8
click at [464, 308] on div "Oh haaaaiiiii mark ;) drag_handle drag_handle" at bounding box center [551, 305] width 238 height 11
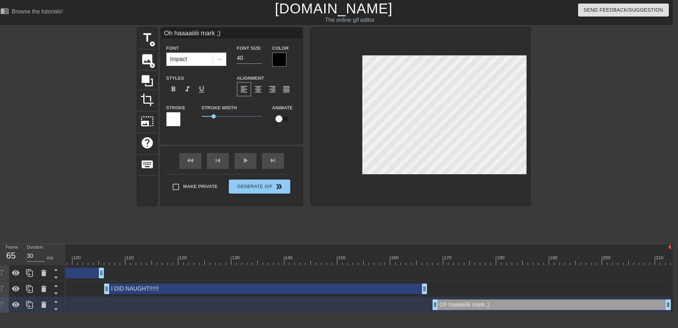
type input "40"
click at [480, 262] on div at bounding box center [109, 260] width 1123 height 9
type input "Oh haaaaiiiii mark )"
type textarea "Oh haaaaiiiii mark )"
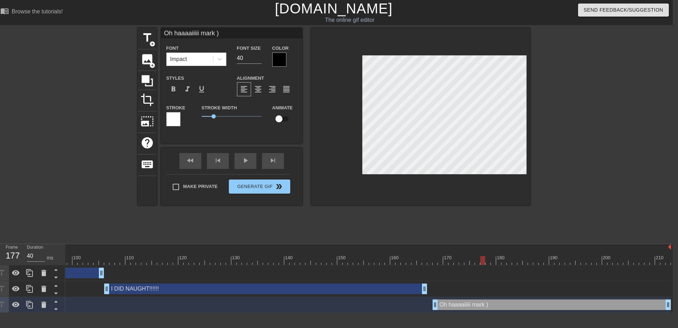
type input "Oh haaaaiiiii mark"
type textarea "Oh haaaaiiiii mark"
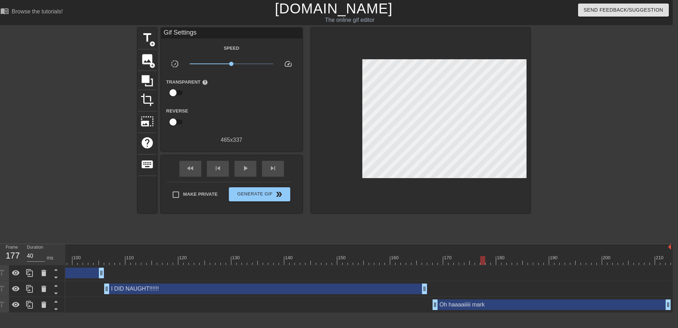
click at [570, 233] on div at bounding box center [591, 134] width 106 height 212
click at [265, 195] on span "Generate Gif double_arrow" at bounding box center [259, 194] width 55 height 8
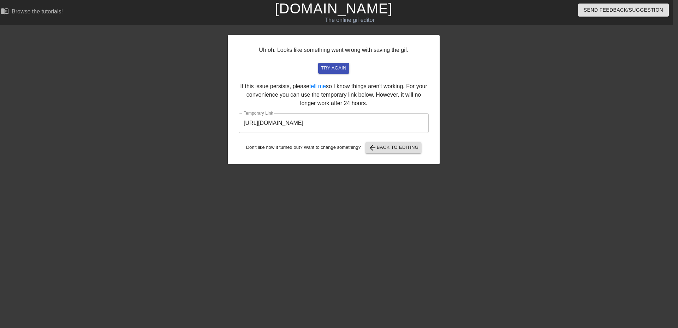
click at [393, 129] on input "https://www.gifntext.com/temp_generations/k9l4QLf6.gif" at bounding box center [334, 123] width 190 height 20
click at [391, 125] on input "https://www.gifntext.com/temp_generations/k9l4QLf6.gif" at bounding box center [334, 123] width 190 height 20
